Goal: Understand process/instructions

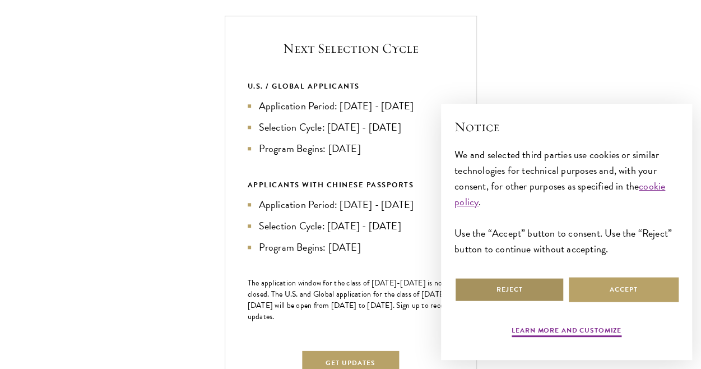
click at [521, 288] on button "Reject" at bounding box center [509, 289] width 110 height 25
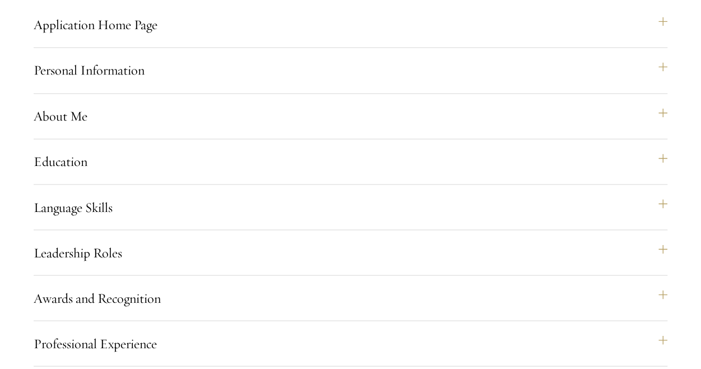
scroll to position [853, 0]
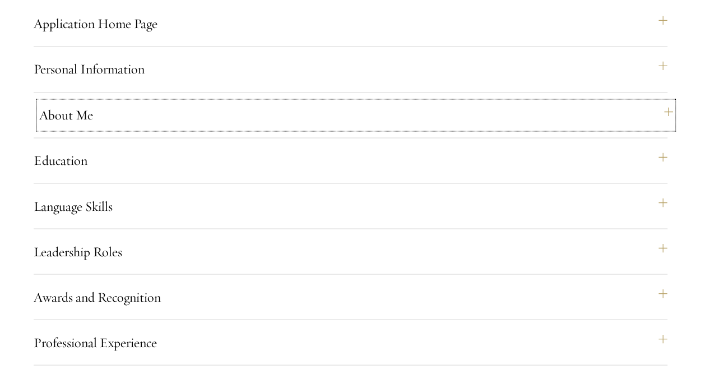
click at [67, 128] on button "About Me" at bounding box center [356, 114] width 634 height 27
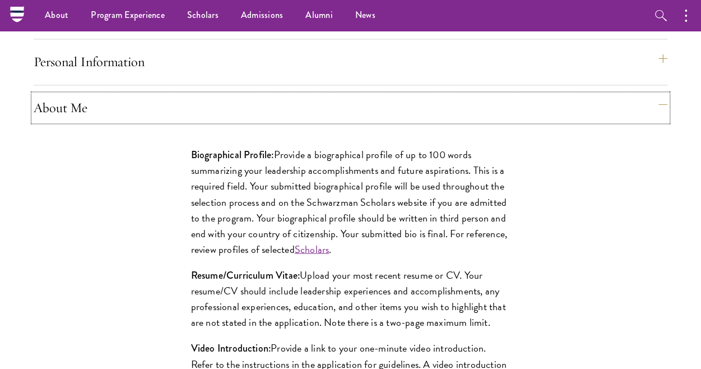
scroll to position [859, 0]
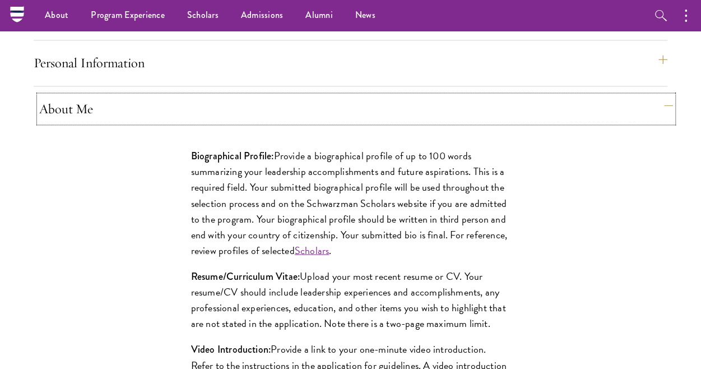
click at [63, 122] on button "About Me" at bounding box center [356, 108] width 634 height 27
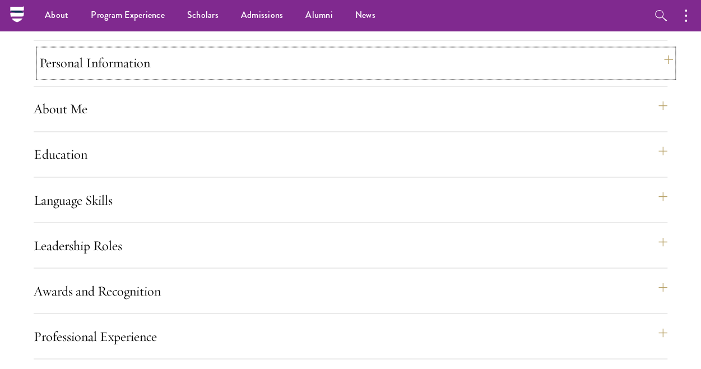
click at [76, 76] on button "Personal Information" at bounding box center [356, 62] width 634 height 27
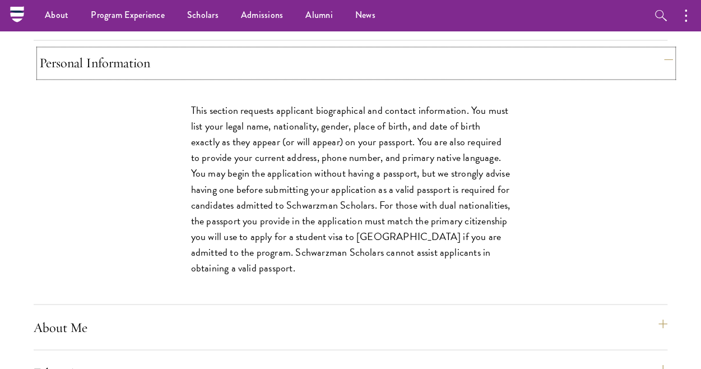
click at [76, 76] on button "Personal Information" at bounding box center [356, 62] width 634 height 27
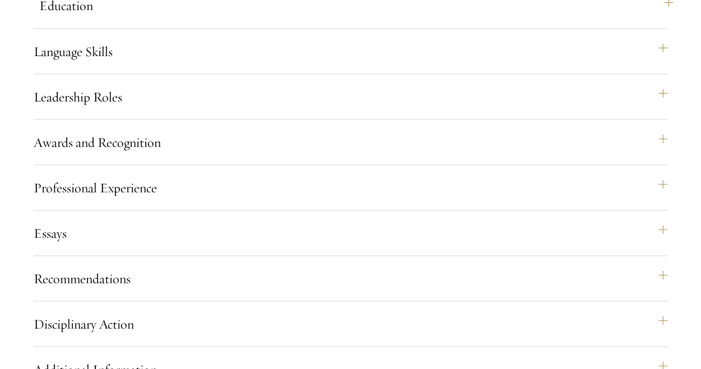
scroll to position [1008, 0]
click at [81, 109] on button "Leadership Roles" at bounding box center [356, 95] width 634 height 27
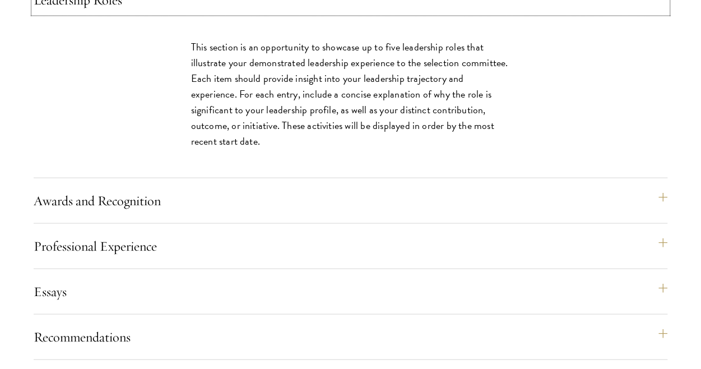
scroll to position [1108, 0]
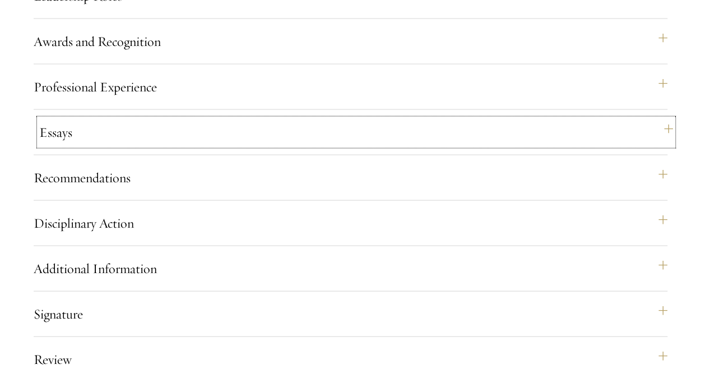
click at [61, 146] on button "Essays" at bounding box center [356, 132] width 634 height 27
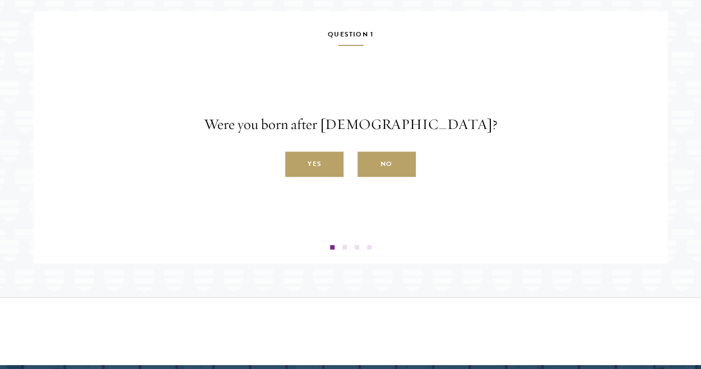
scroll to position [2016, 0]
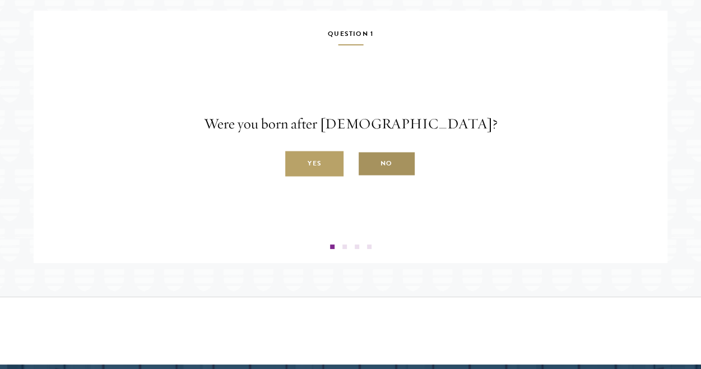
click at [387, 177] on label "No" at bounding box center [387, 163] width 58 height 25
click at [368, 163] on input "No" at bounding box center [363, 157] width 10 height 10
